Goal: Find specific page/section: Find specific page/section

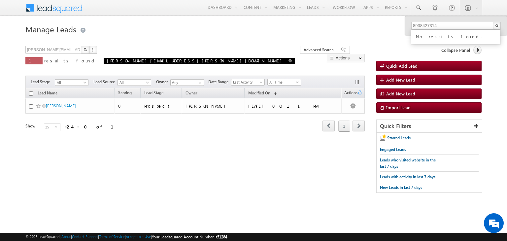
type input "8938427314"
click at [289, 59] on span at bounding box center [290, 60] width 3 height 3
type input "Search Leads"
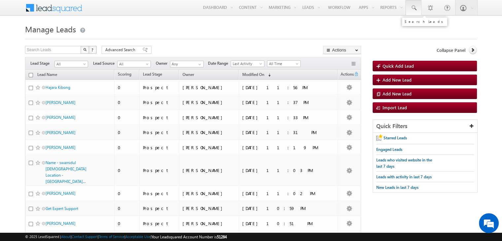
click at [417, 7] on span at bounding box center [414, 8] width 7 height 7
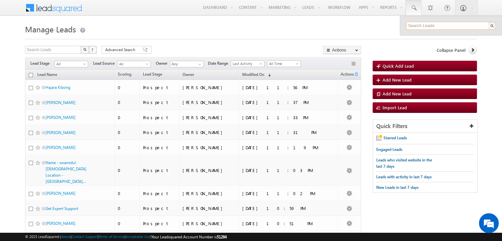
click at [432, 22] on input "text" at bounding box center [452, 26] width 90 height 8
paste input "8938427314"
type input "8938427314"
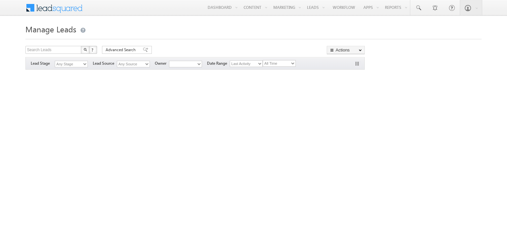
type input "8938427314"
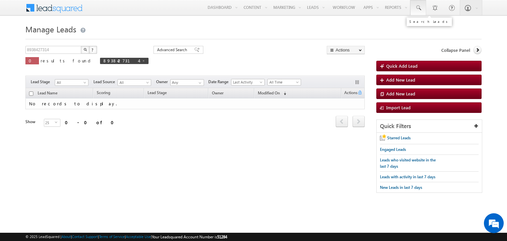
click at [425, 4] on link at bounding box center [419, 7] width 16 height 15
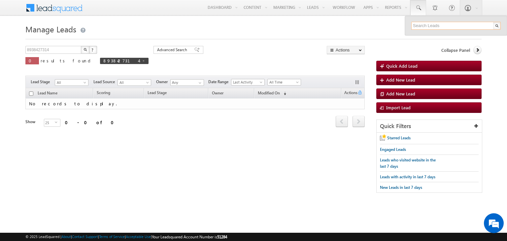
click at [444, 26] on input "text" at bounding box center [457, 26] width 90 height 8
paste input "8938427314"
type input "8938427314"
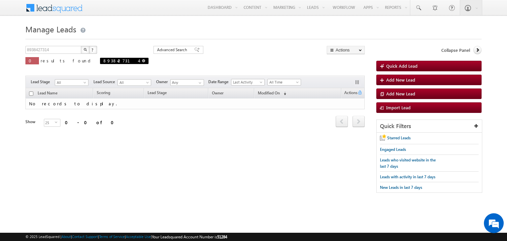
click at [142, 61] on span at bounding box center [143, 60] width 3 height 3
type input "Search Leads"
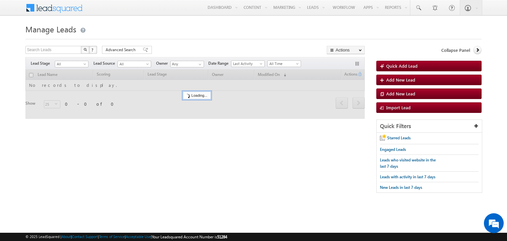
click at [269, 55] on div "Search Leads X ? 0 results found Advanced Search Advanced Search Advanced searc…" at bounding box center [195, 51] width 340 height 10
